Goal: Navigation & Orientation: Find specific page/section

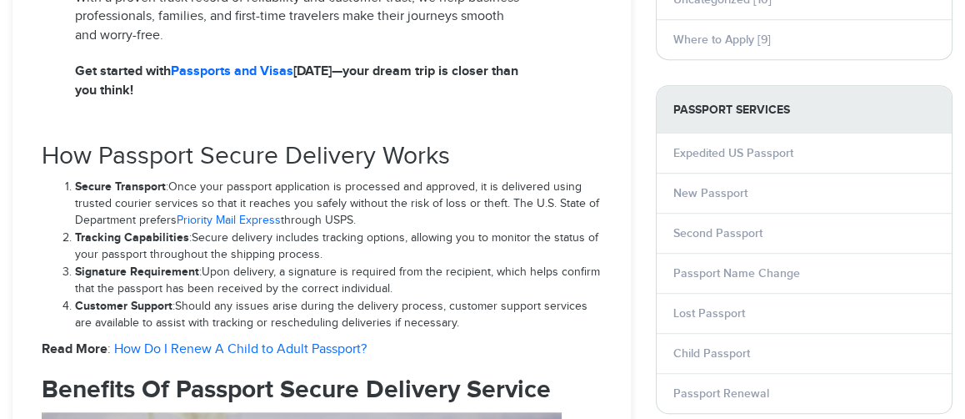
select select "**********"
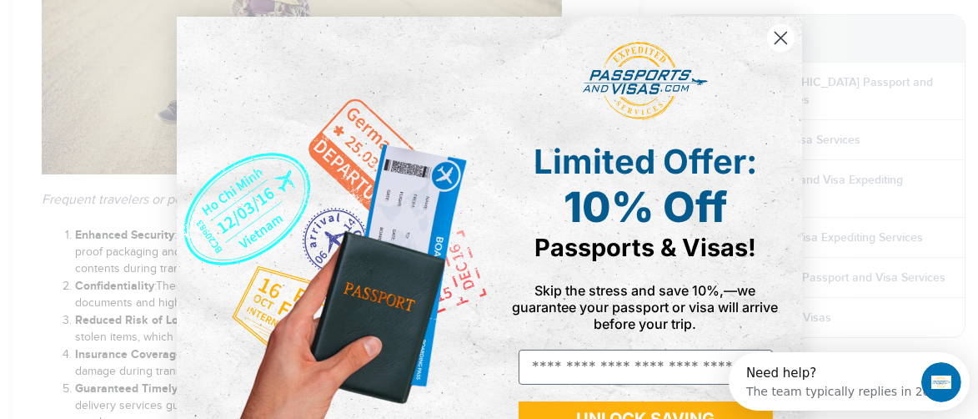
click at [778, 41] on icon "Close dialog" at bounding box center [781, 39] width 12 height 12
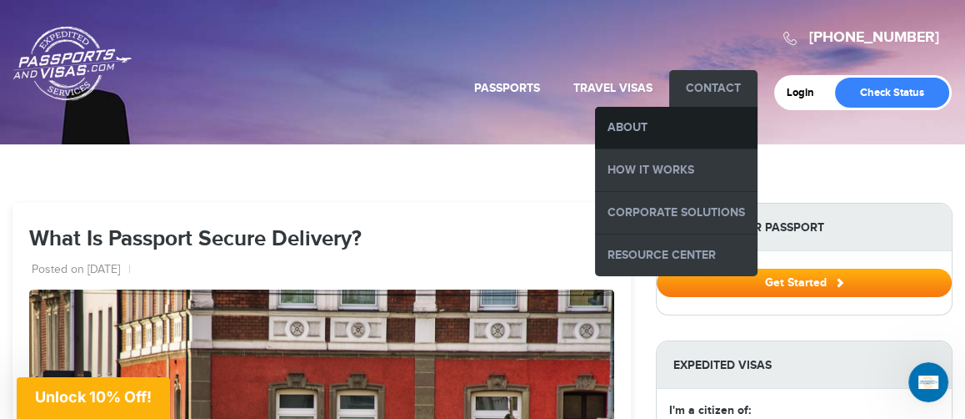
click at [626, 126] on link "About" at bounding box center [676, 128] width 163 height 42
